Goal: Transaction & Acquisition: Purchase product/service

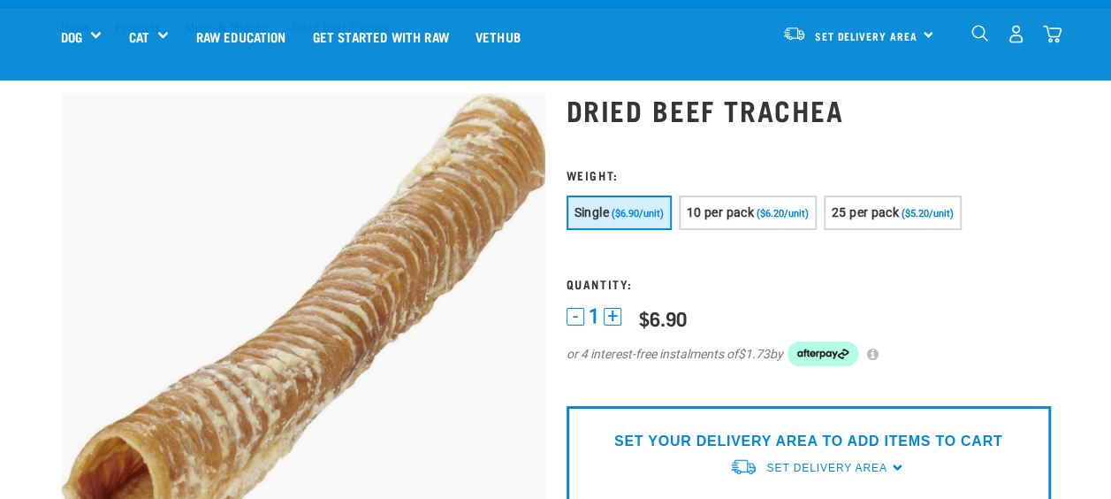
scroll to position [106, 0]
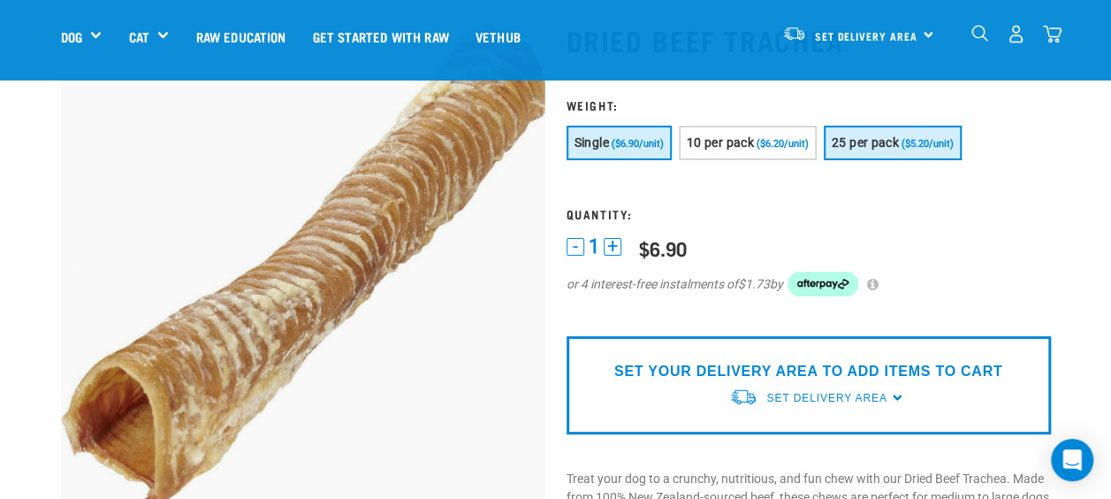
click at [894, 145] on span "25 per pack" at bounding box center [865, 142] width 67 height 14
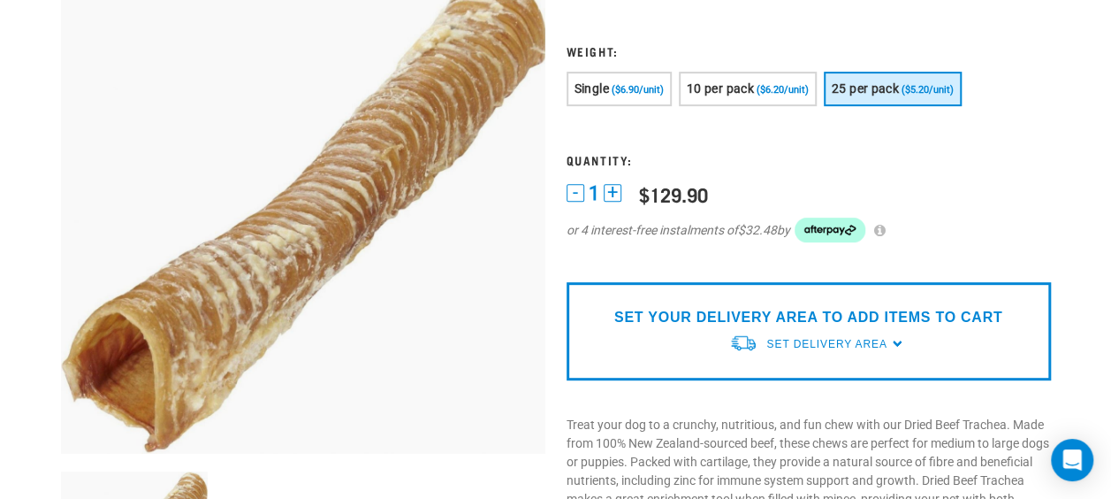
scroll to position [0, 0]
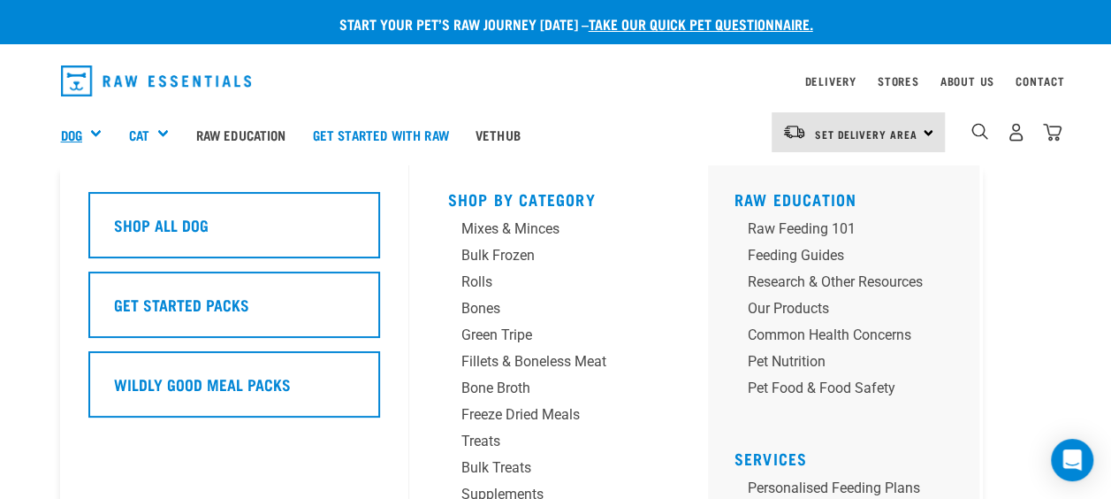
click at [80, 129] on link "Dog" at bounding box center [71, 135] width 21 height 20
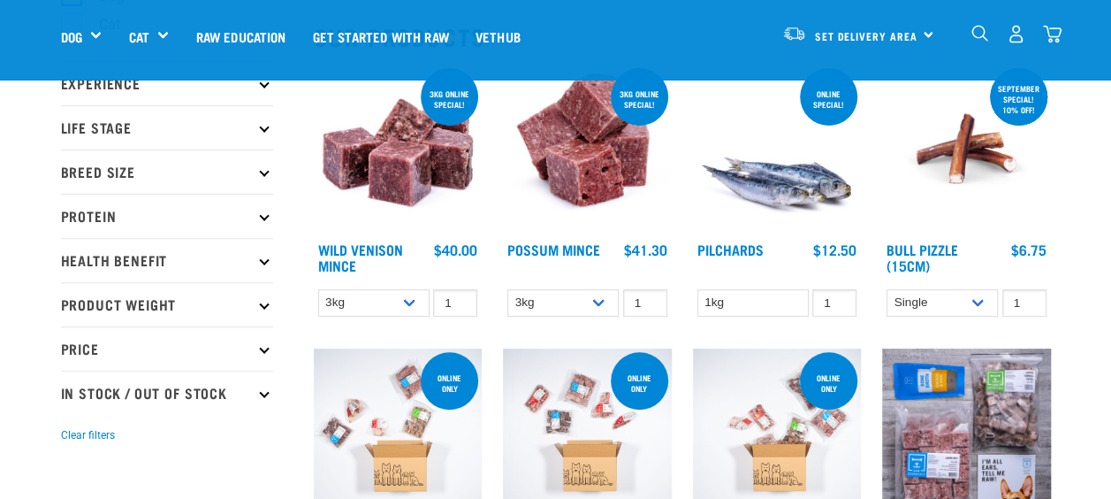
scroll to position [223, 0]
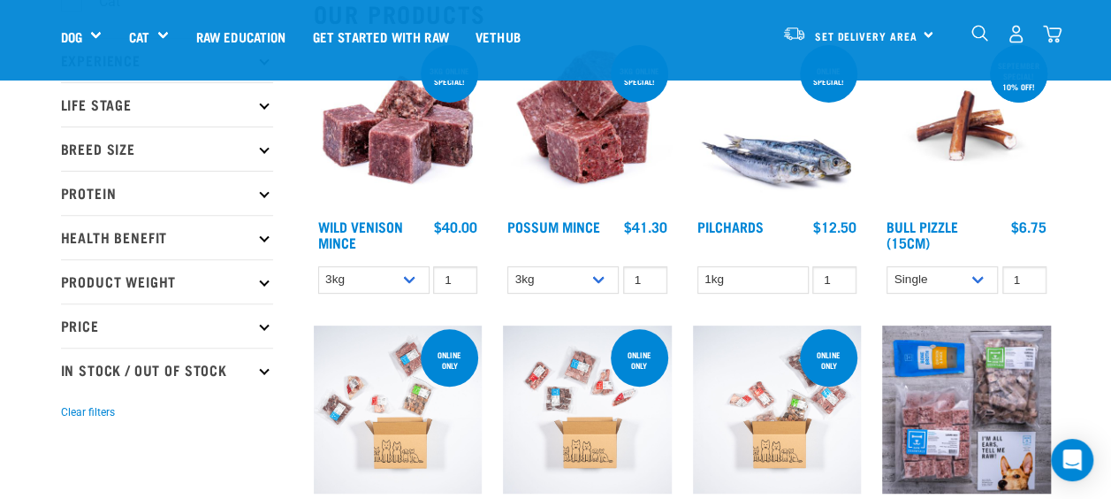
click at [266, 153] on p "Breed Size" at bounding box center [167, 148] width 212 height 44
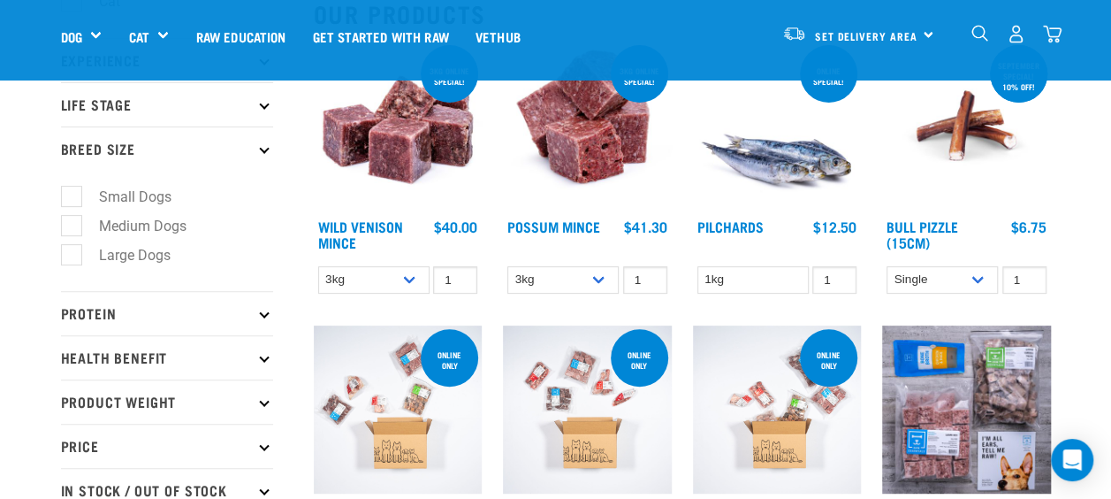
click at [71, 252] on label "Large Dogs" at bounding box center [124, 255] width 107 height 22
click at [70, 252] on input "Large Dogs" at bounding box center [66, 251] width 11 height 11
checkbox input "true"
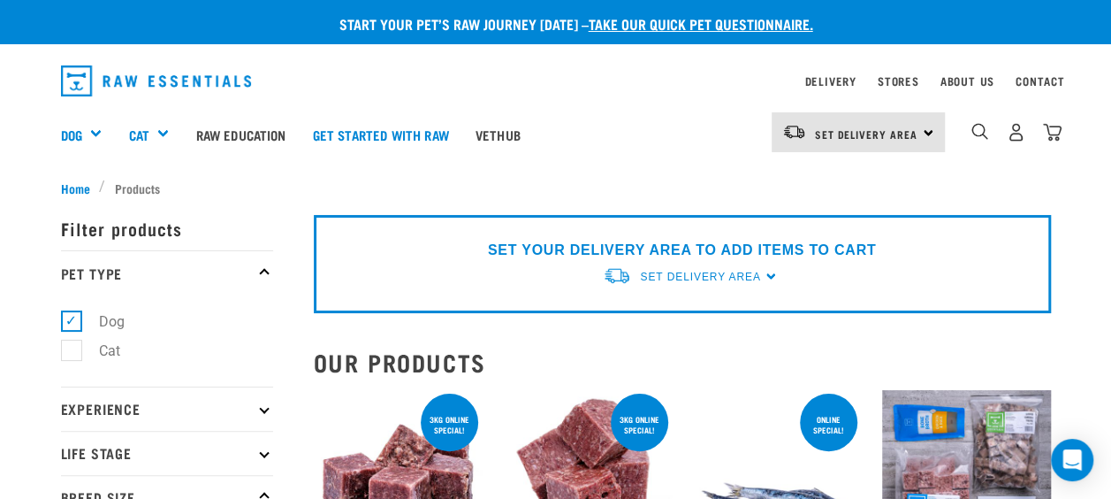
click at [260, 264] on p "Pet Type" at bounding box center [167, 272] width 212 height 44
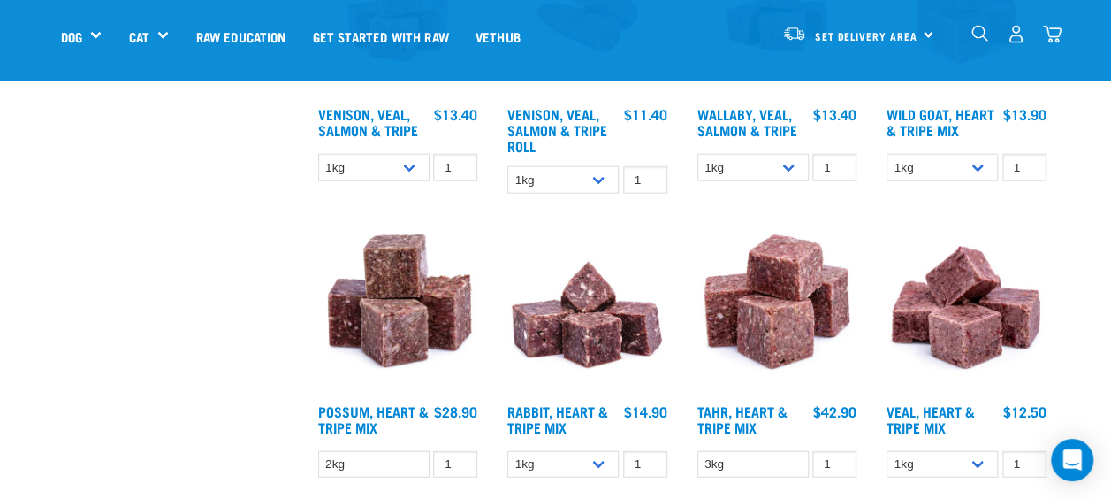
scroll to position [2596, 0]
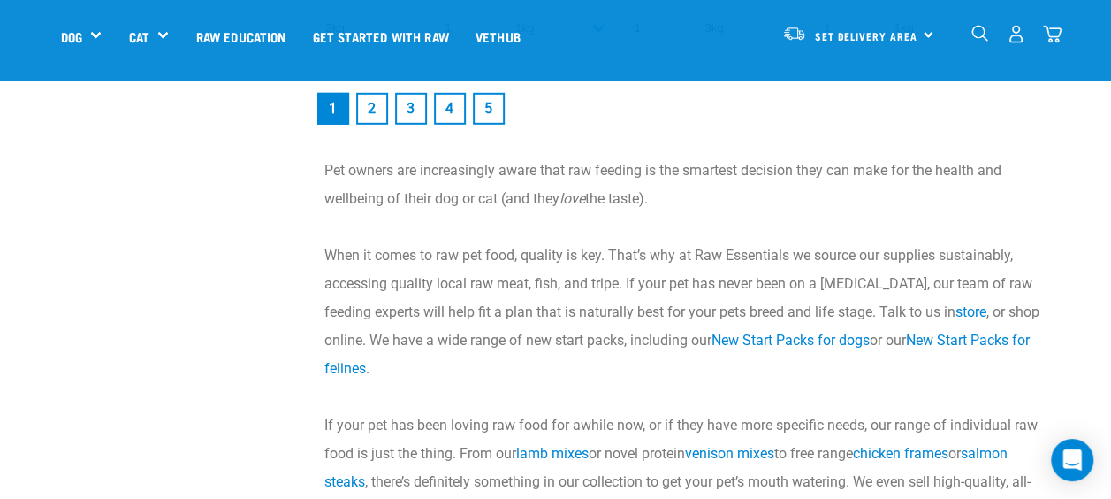
click at [364, 103] on link "2" at bounding box center [372, 109] width 32 height 32
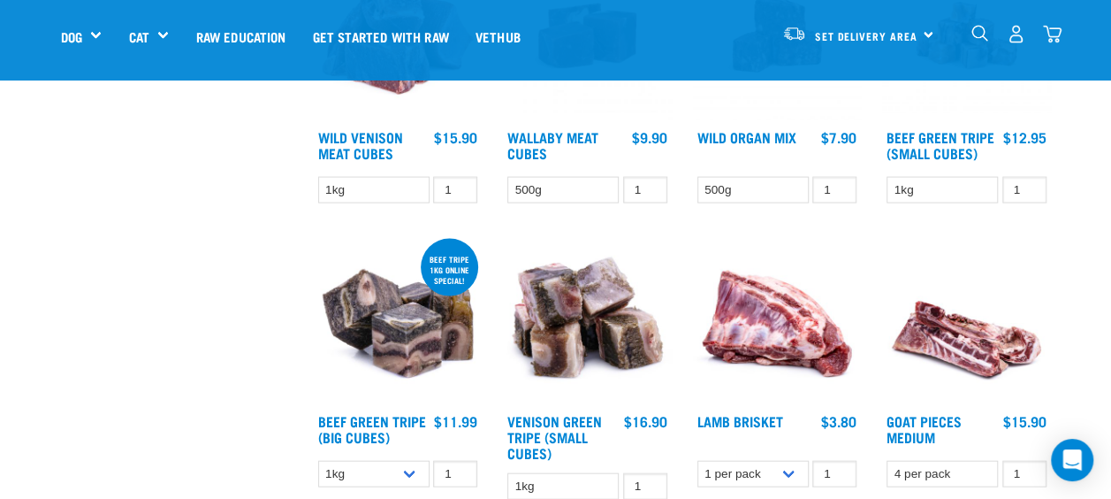
scroll to position [2180, 0]
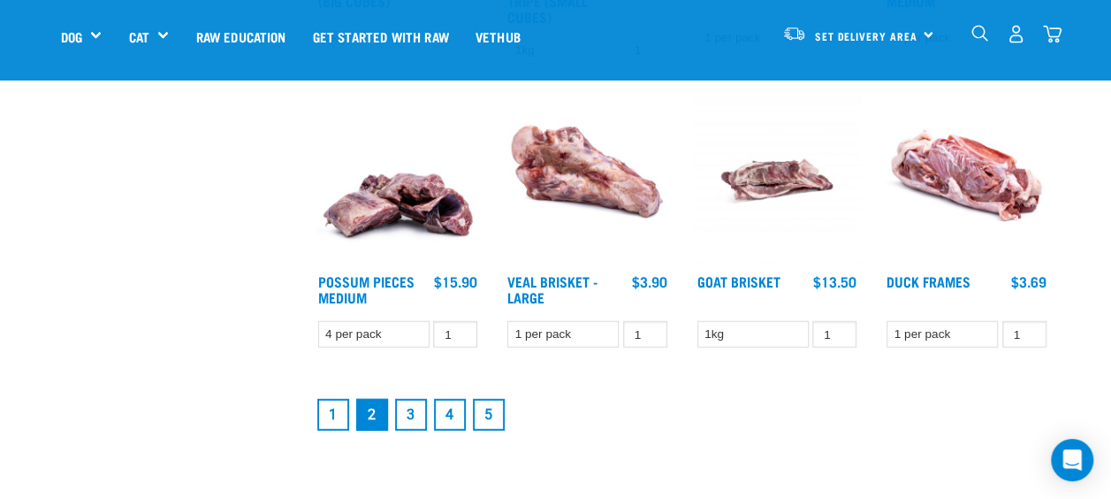
click at [409, 419] on link "3" at bounding box center [411, 415] width 32 height 32
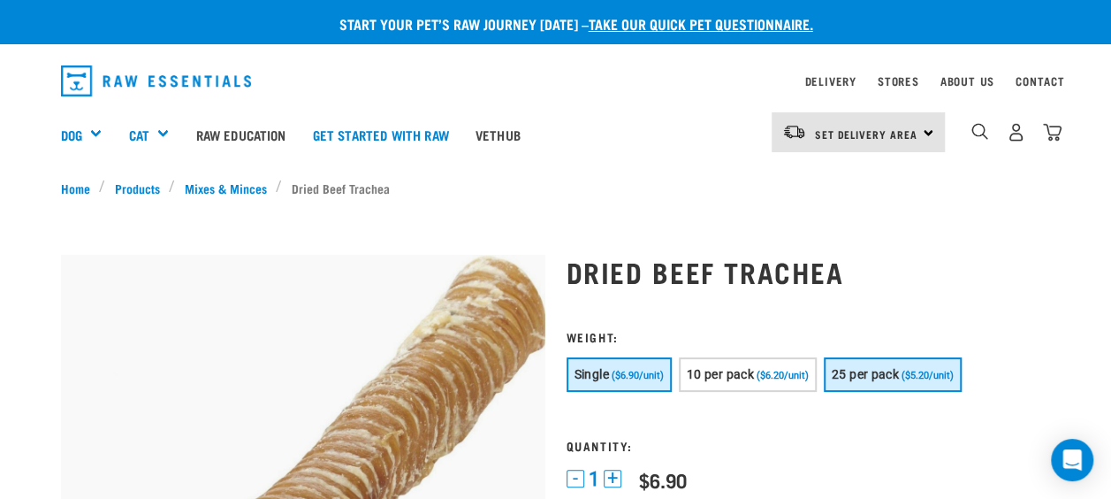
click at [912, 372] on span "($5.20/unit)" at bounding box center [928, 375] width 52 height 11
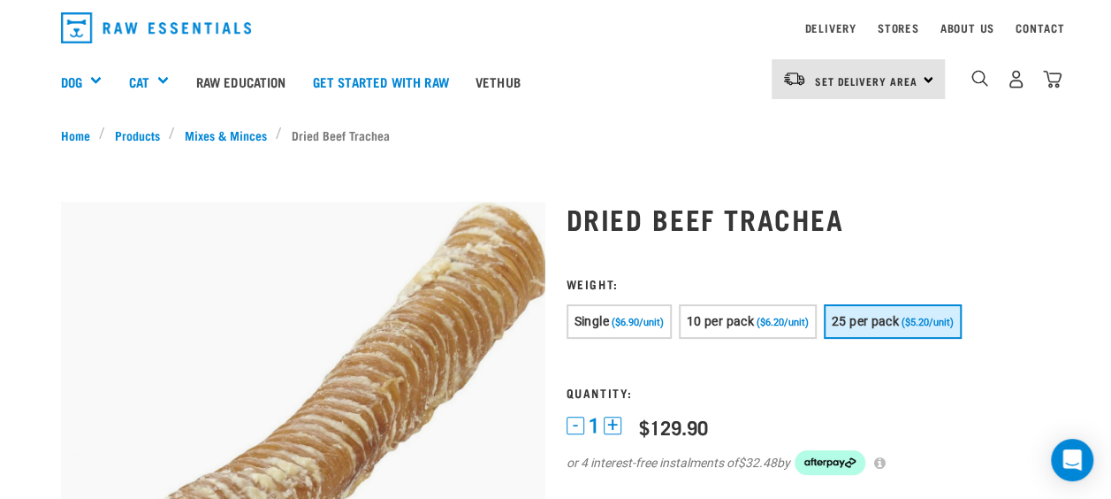
scroll to position [11, 0]
